Goal: Task Accomplishment & Management: Use online tool/utility

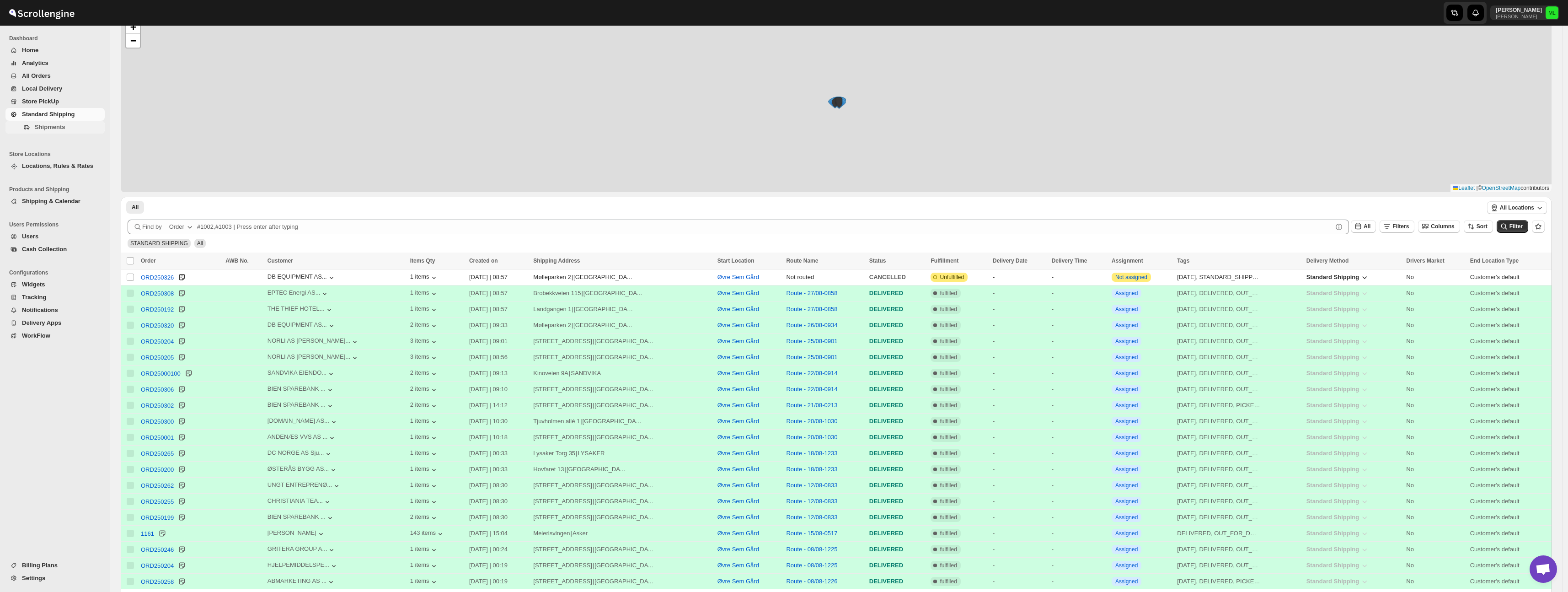
scroll to position [112, 0]
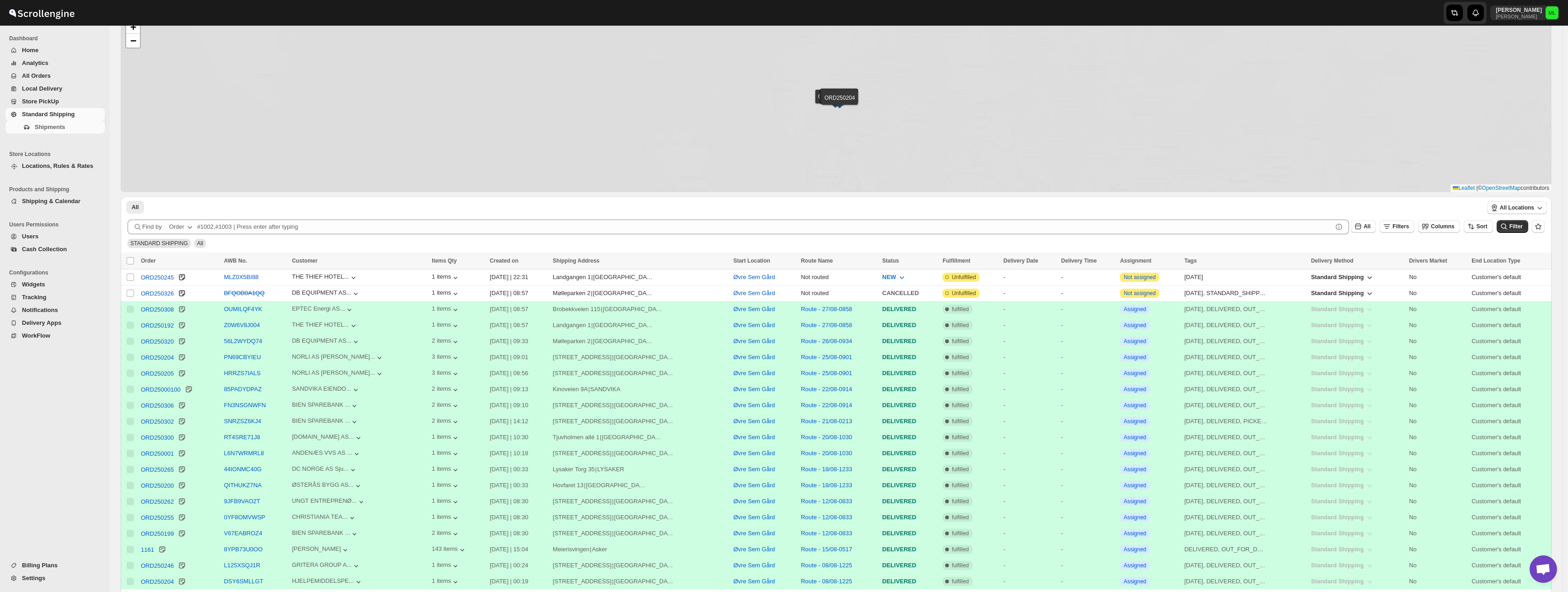
scroll to position [112, 0]
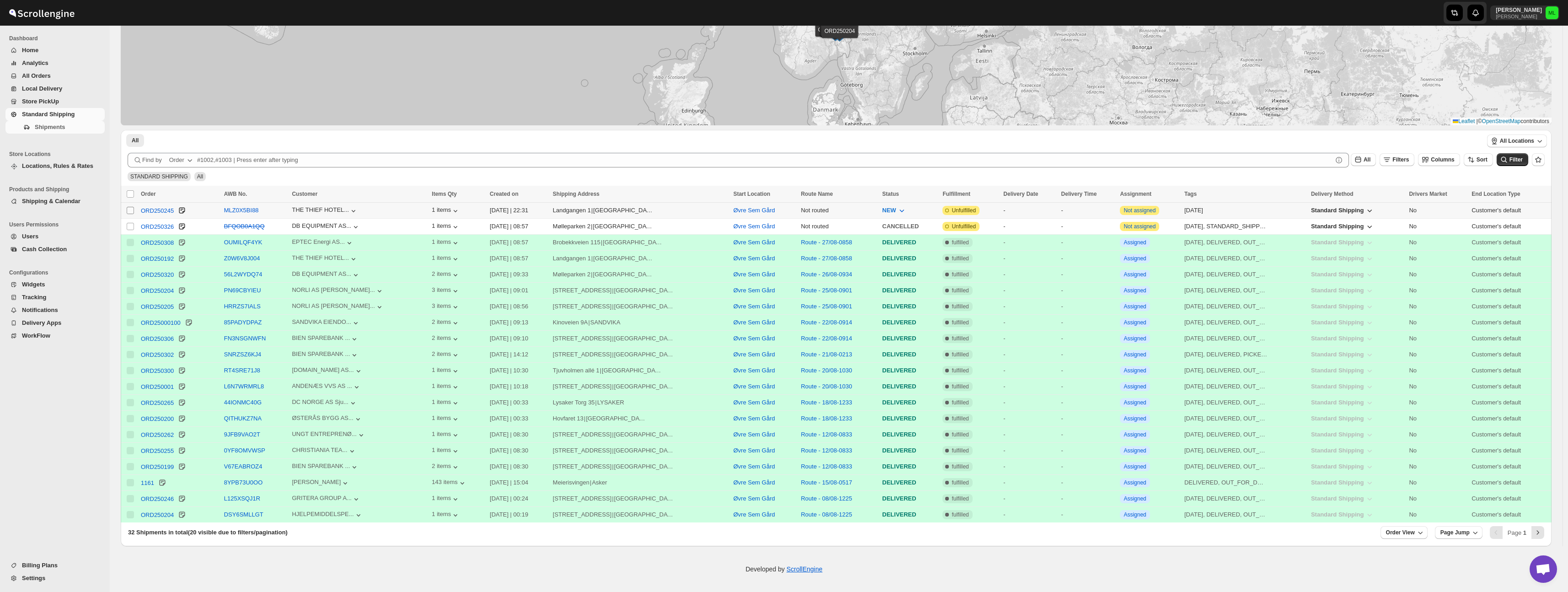
click at [132, 210] on input "Select shipment" at bounding box center [130, 210] width 7 height 7
checkbox input "true"
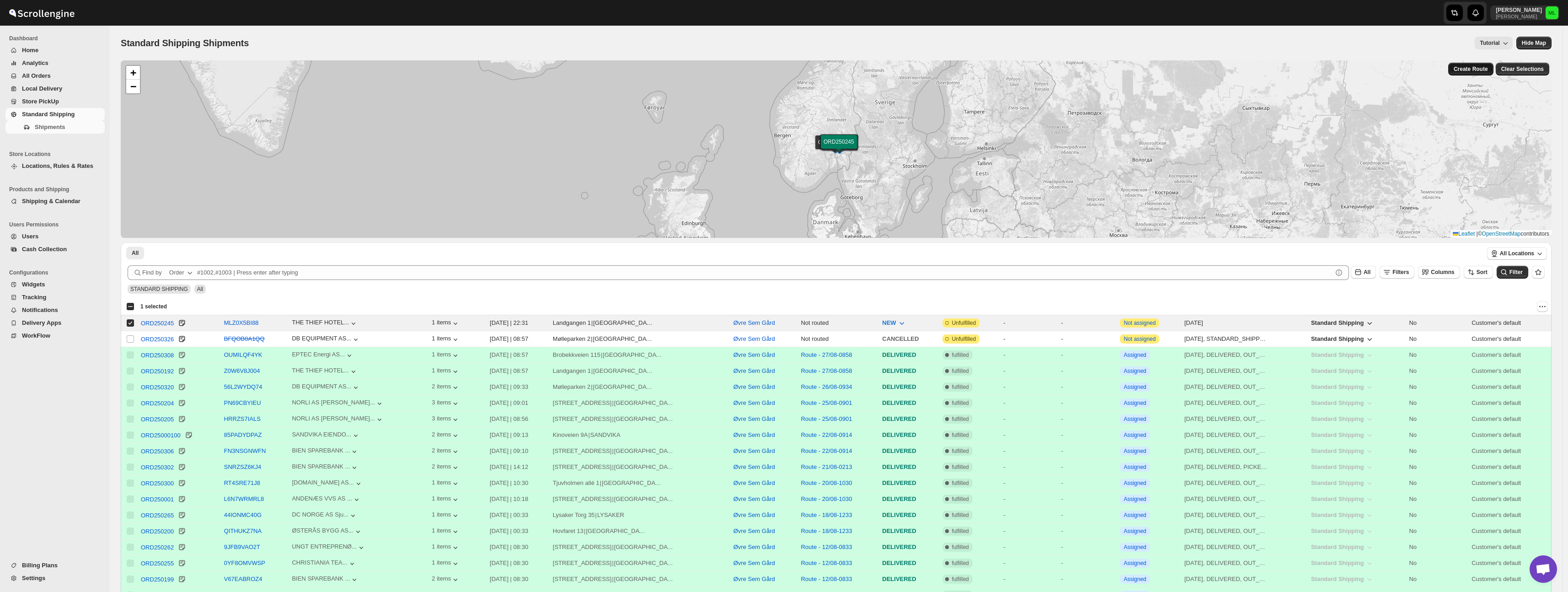
click at [1479, 69] on span "Create Route" at bounding box center [1471, 69] width 34 height 7
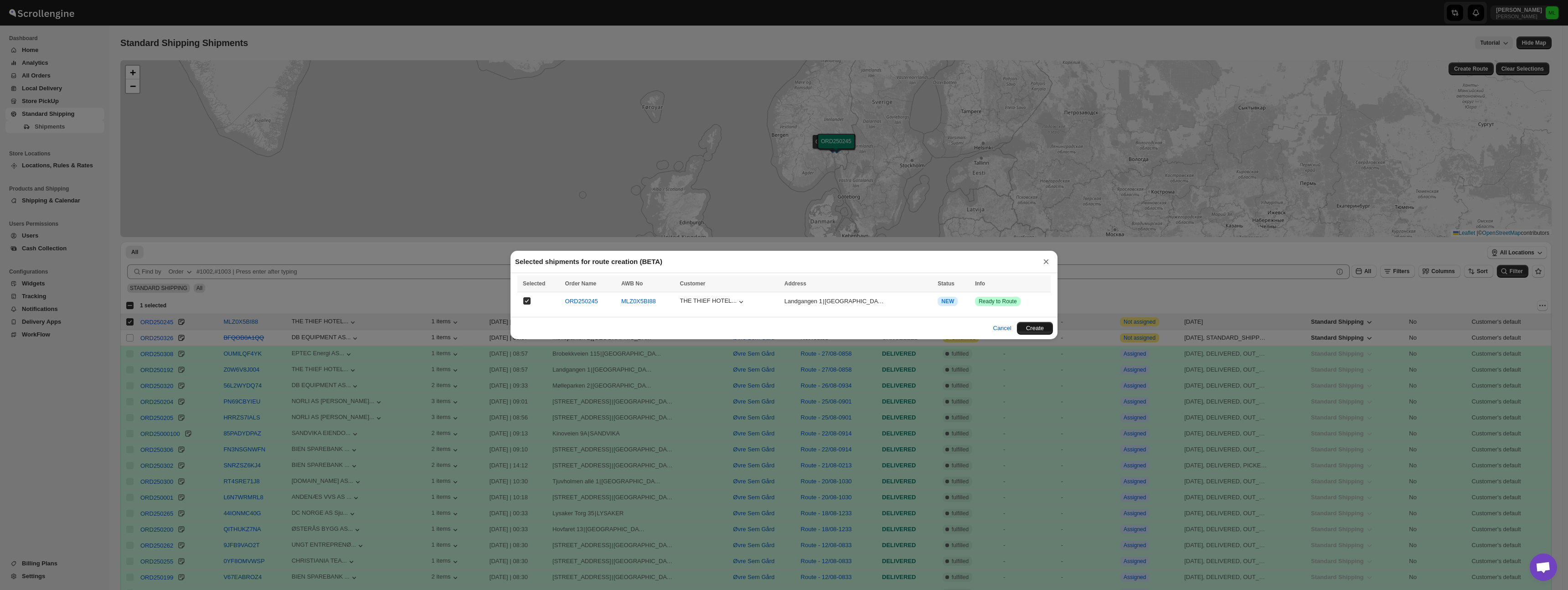
click at [1035, 329] on button "Create" at bounding box center [1035, 328] width 36 height 13
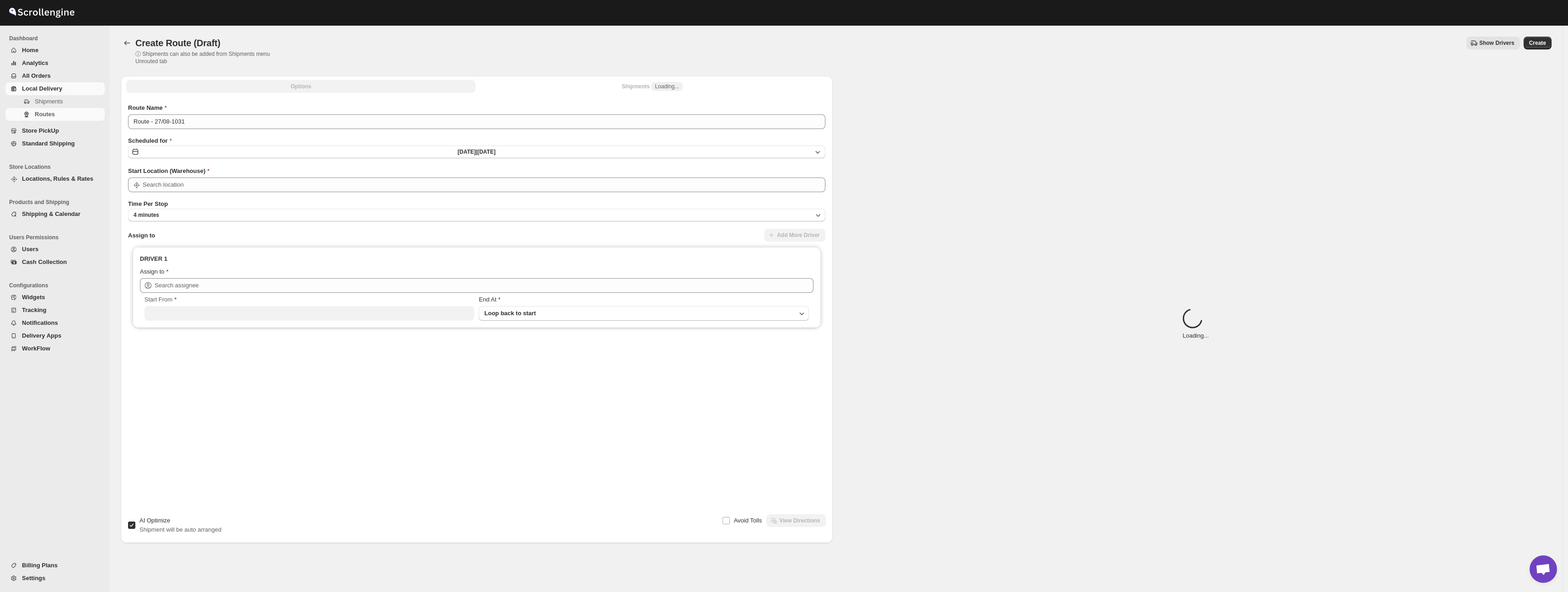
type input "Øvre Sem Gård"
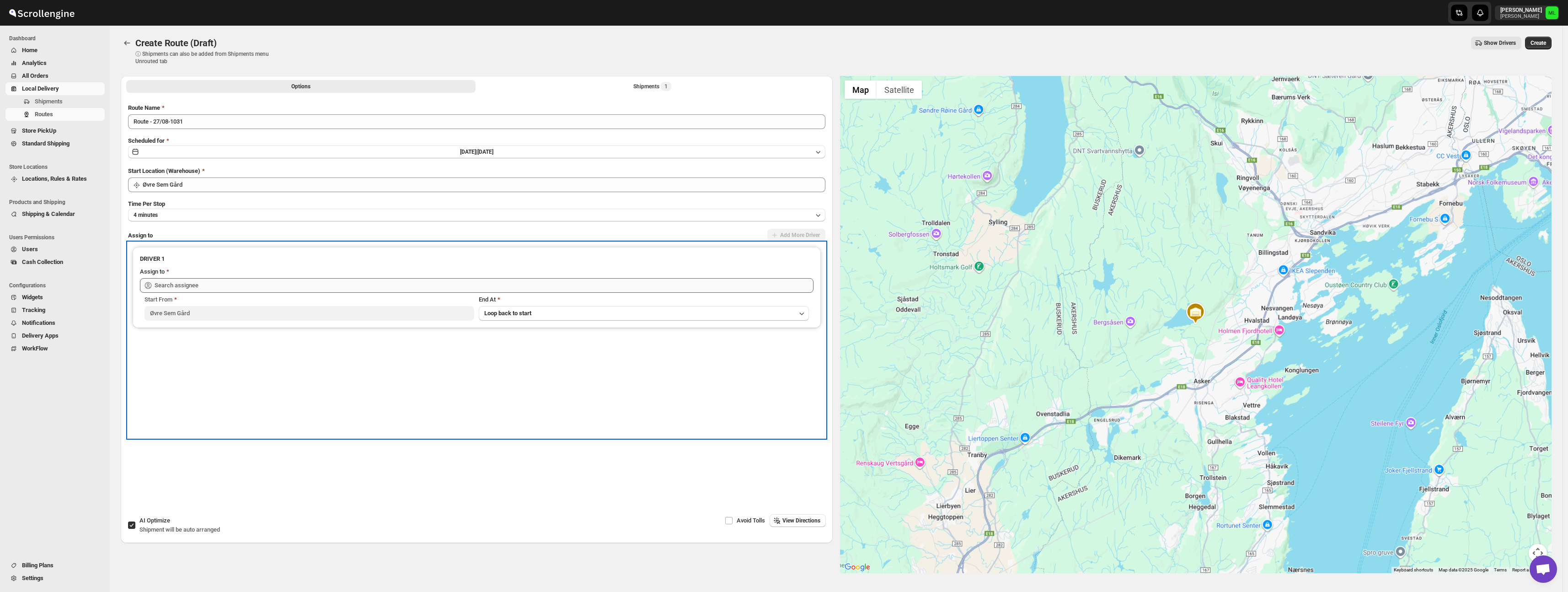
drag, startPoint x: 408, startPoint y: 274, endPoint x: 406, endPoint y: 280, distance: 6.3
click at [408, 274] on div "Assign to" at bounding box center [476, 272] width 673 height 11
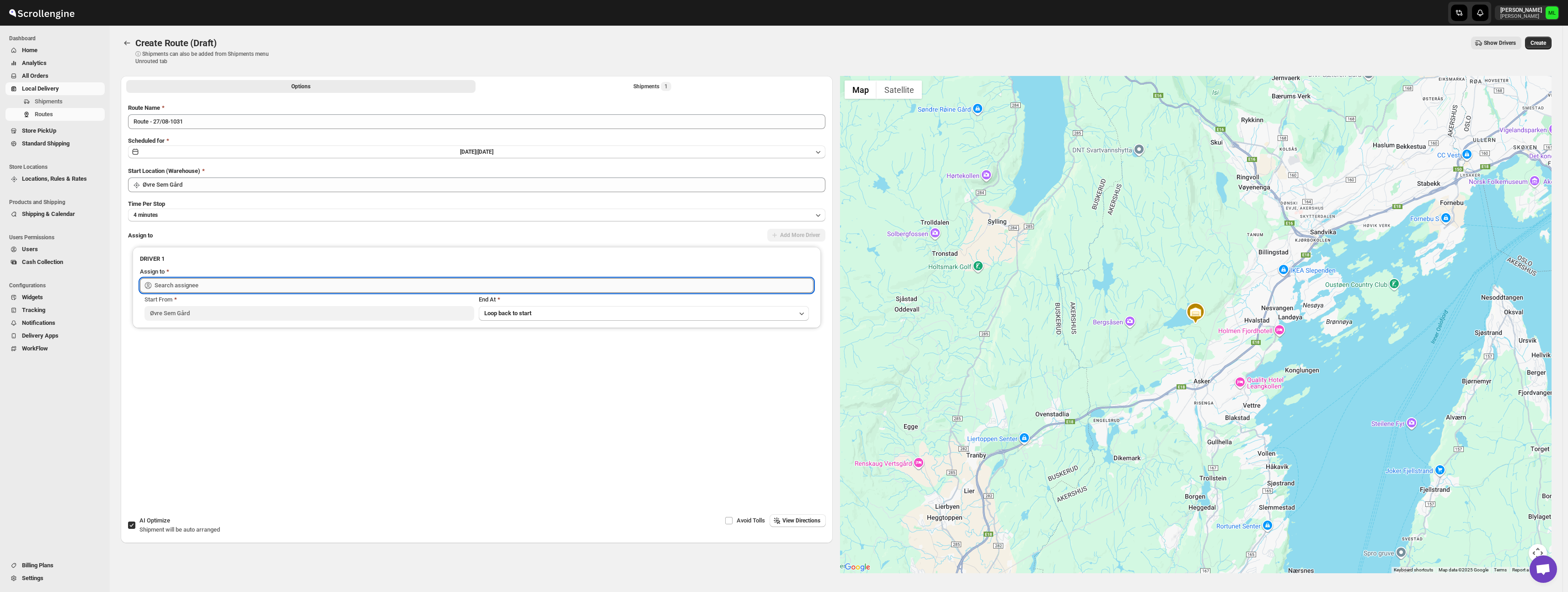
click at [405, 281] on input "text" at bounding box center [484, 285] width 659 height 15
click at [401, 322] on div "Michael Lunga (michael@holtsmat.no)" at bounding box center [477, 321] width 658 height 9
type input "Michael Lunga (michael@holtsmat.no)"
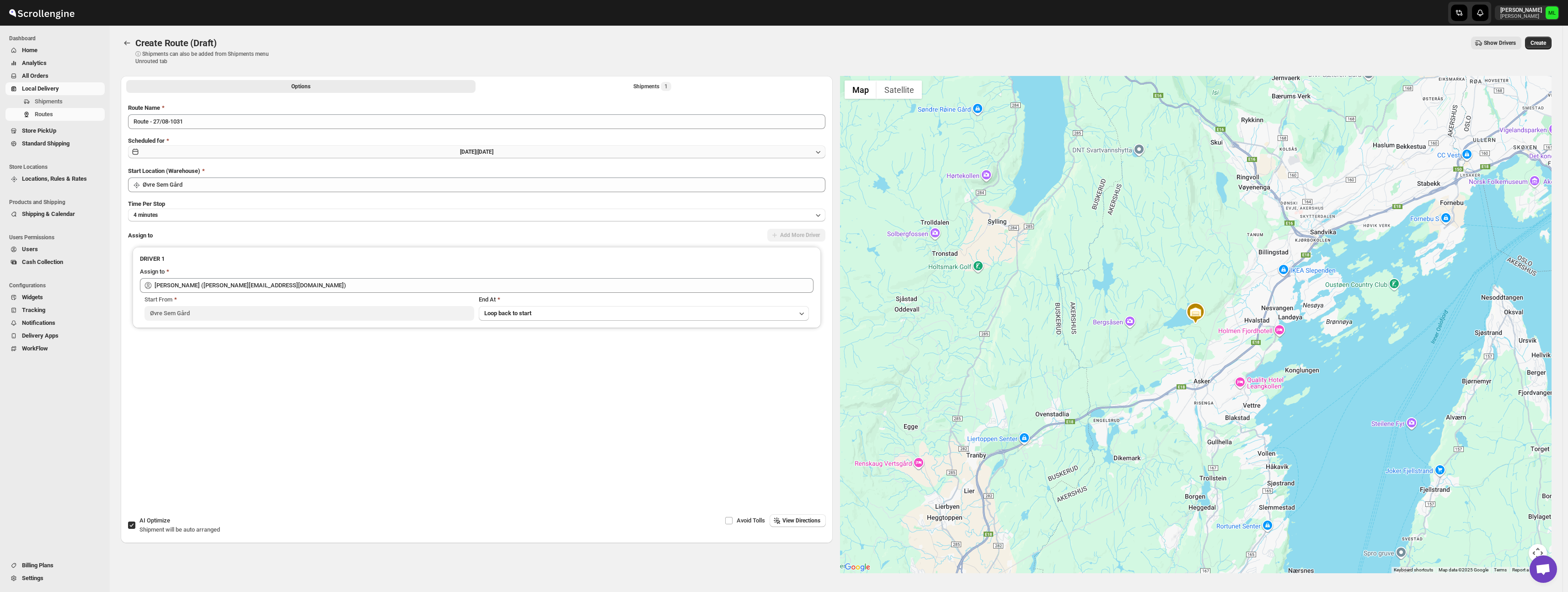
click at [424, 154] on button "Wed Aug 27 2025 | Today" at bounding box center [477, 152] width 697 height 13
click at [562, 263] on span "28" at bounding box center [576, 260] width 90 height 7
click at [1541, 44] on span "Create" at bounding box center [1537, 43] width 15 height 7
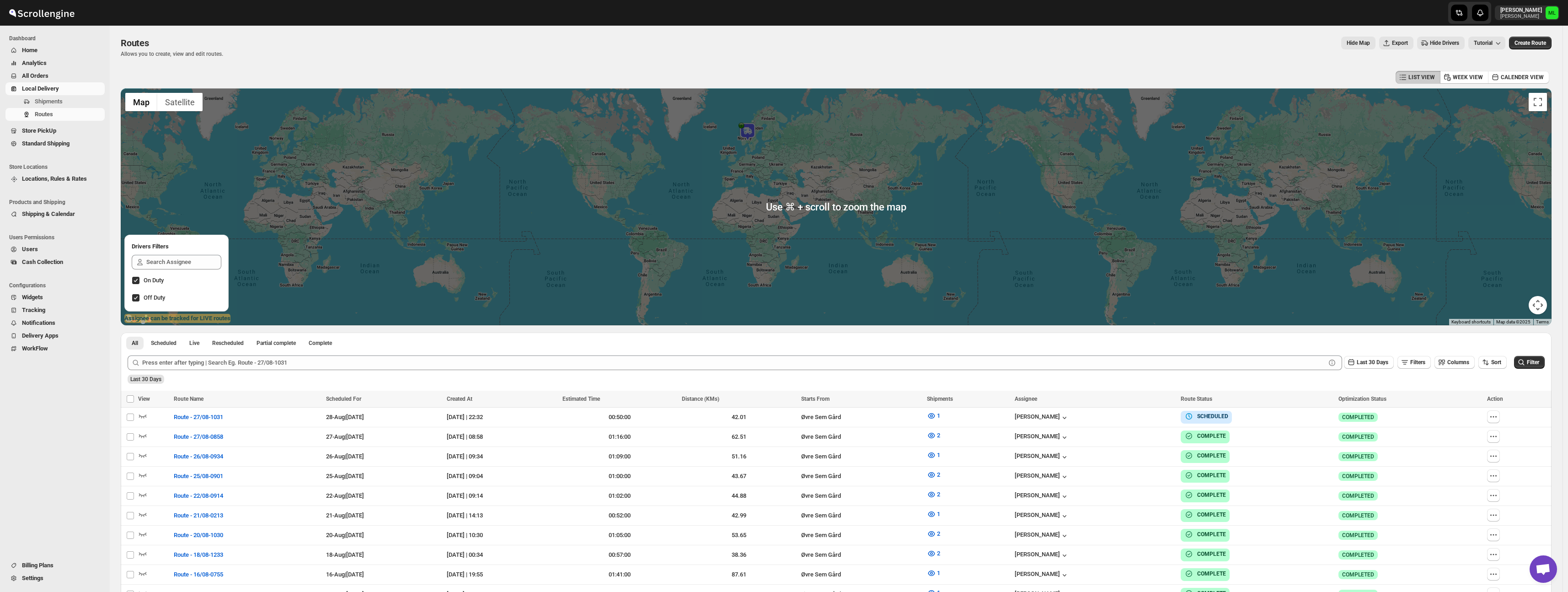
scroll to position [1, 0]
